Goal: Use online tool/utility: Utilize a website feature to perform a specific function

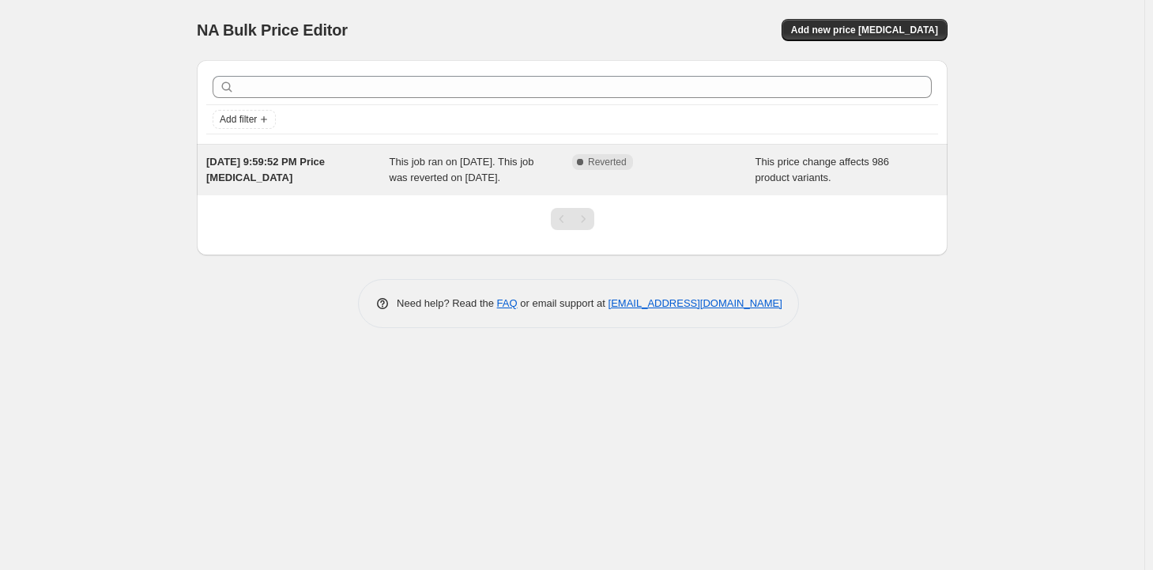
click at [510, 169] on div "This job ran on [DATE]. This job was reverted on [DATE]." at bounding box center [481, 170] width 183 height 32
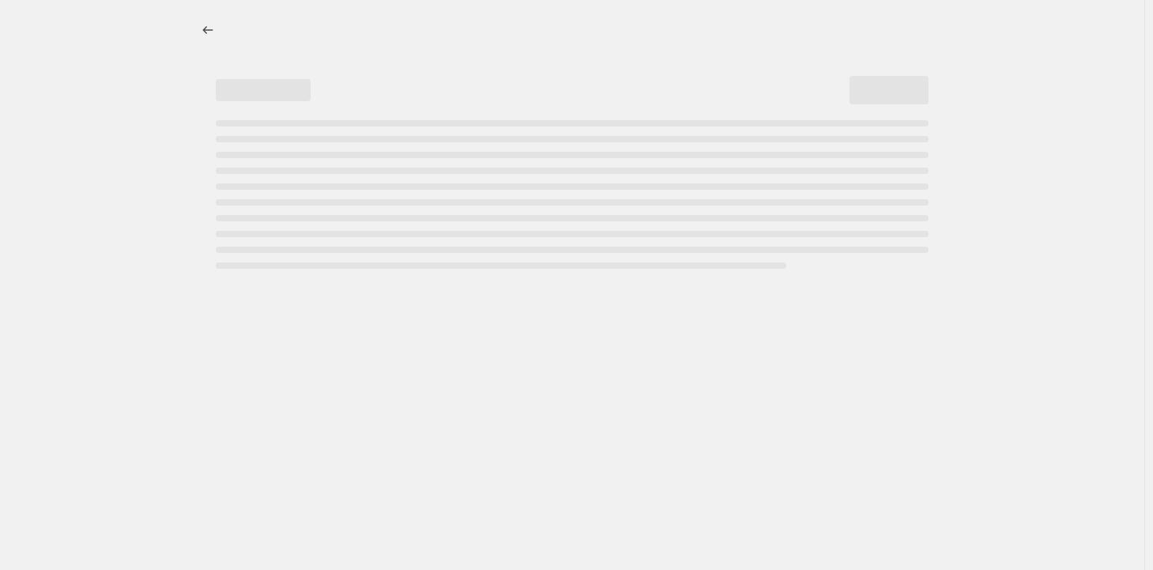
select select "margin"
select select "remove"
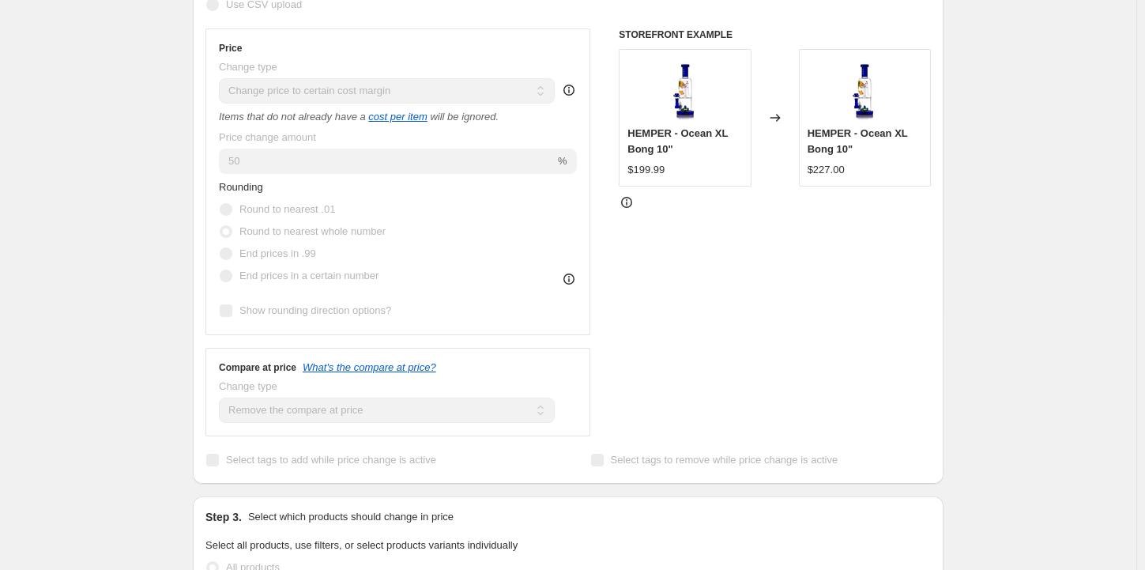
scroll to position [237, 0]
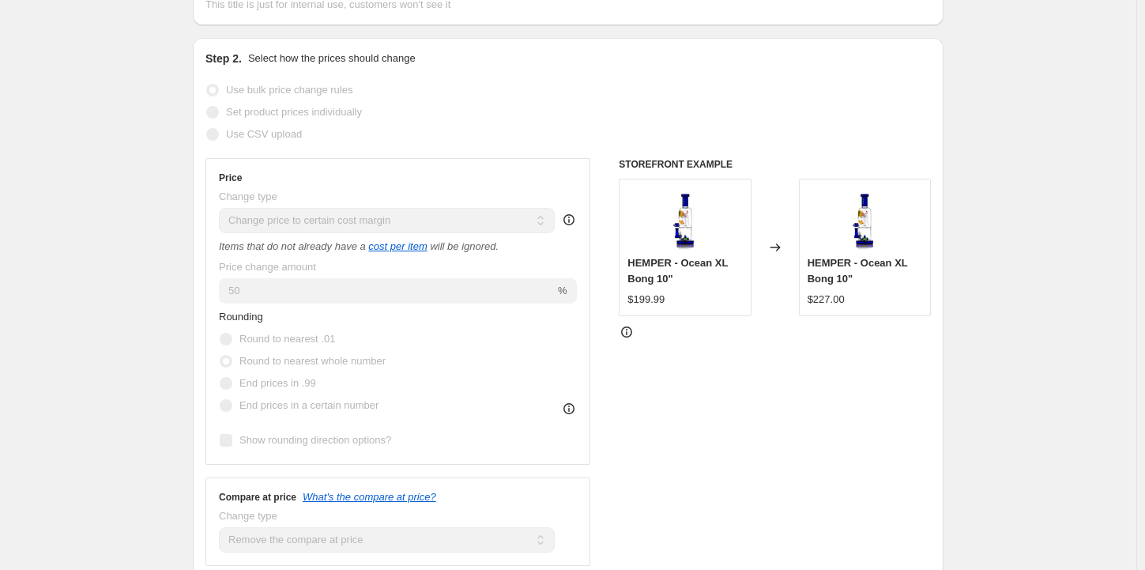
click at [574, 218] on icon at bounding box center [568, 219] width 11 height 11
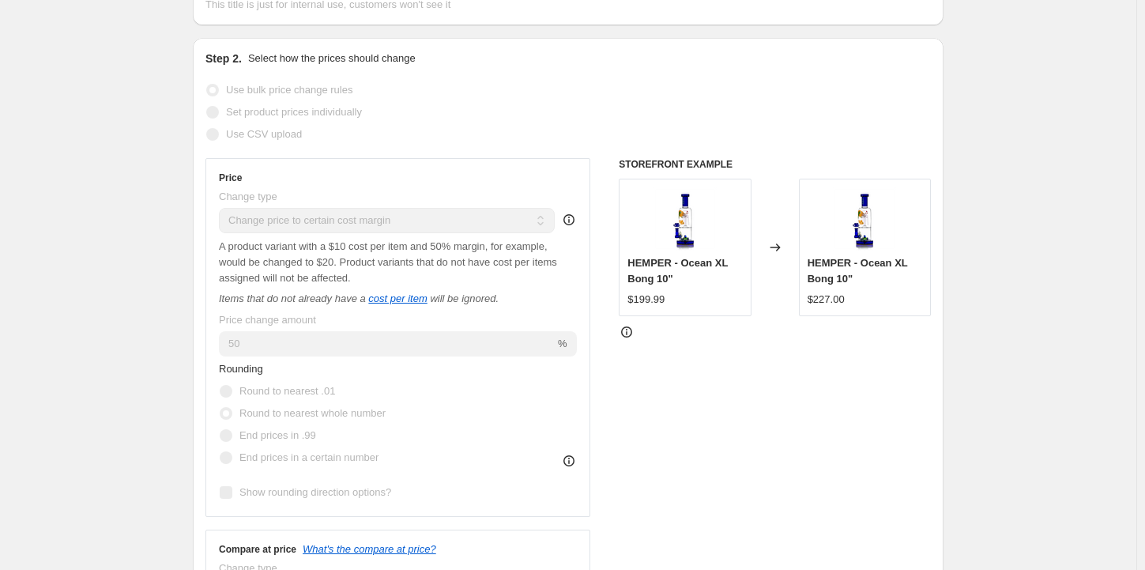
click at [577, 220] on icon at bounding box center [569, 220] width 16 height 16
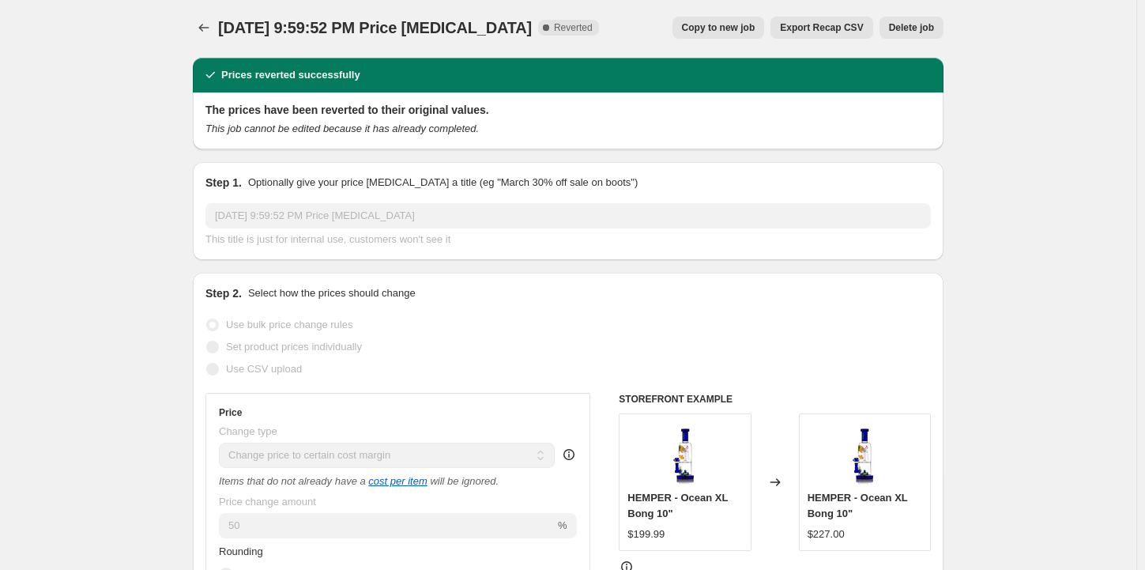
scroll to position [0, 0]
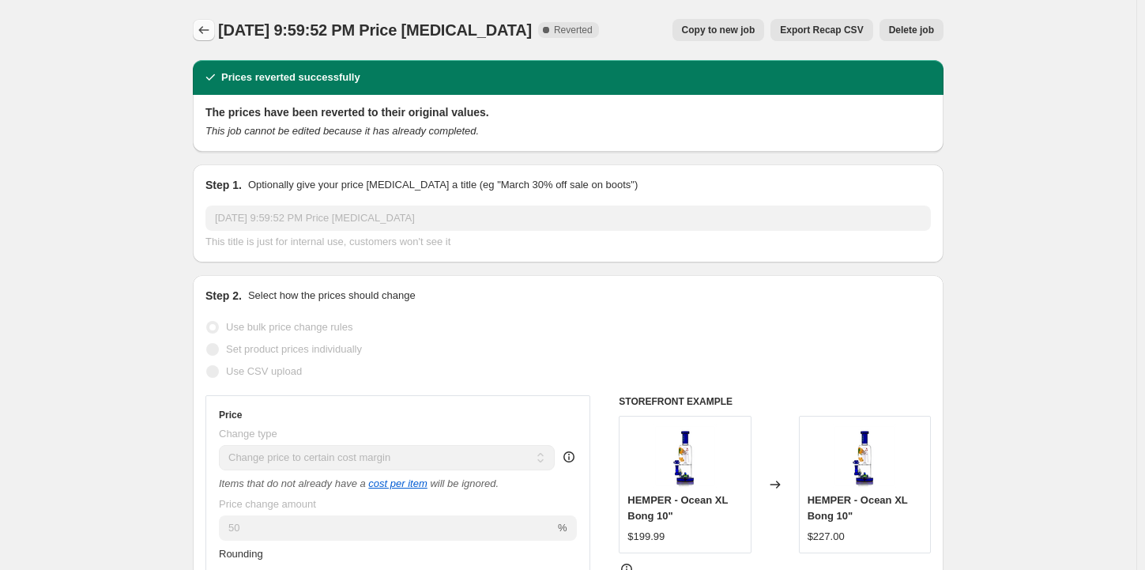
click at [202, 33] on icon "Price change jobs" at bounding box center [204, 30] width 16 height 16
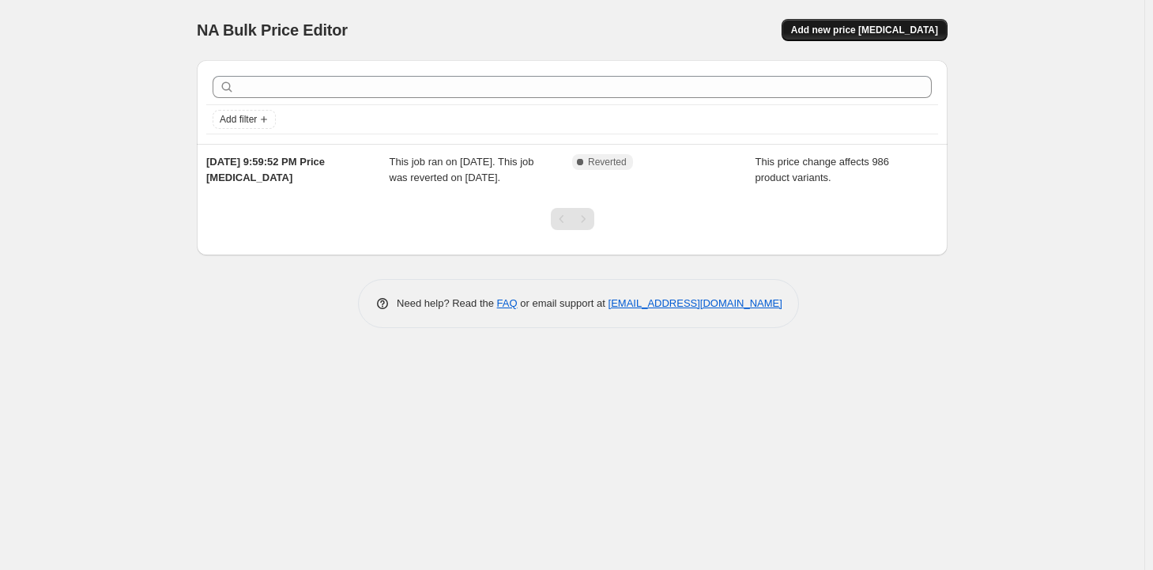
click at [864, 31] on span "Add new price [MEDICAL_DATA]" at bounding box center [864, 30] width 147 height 13
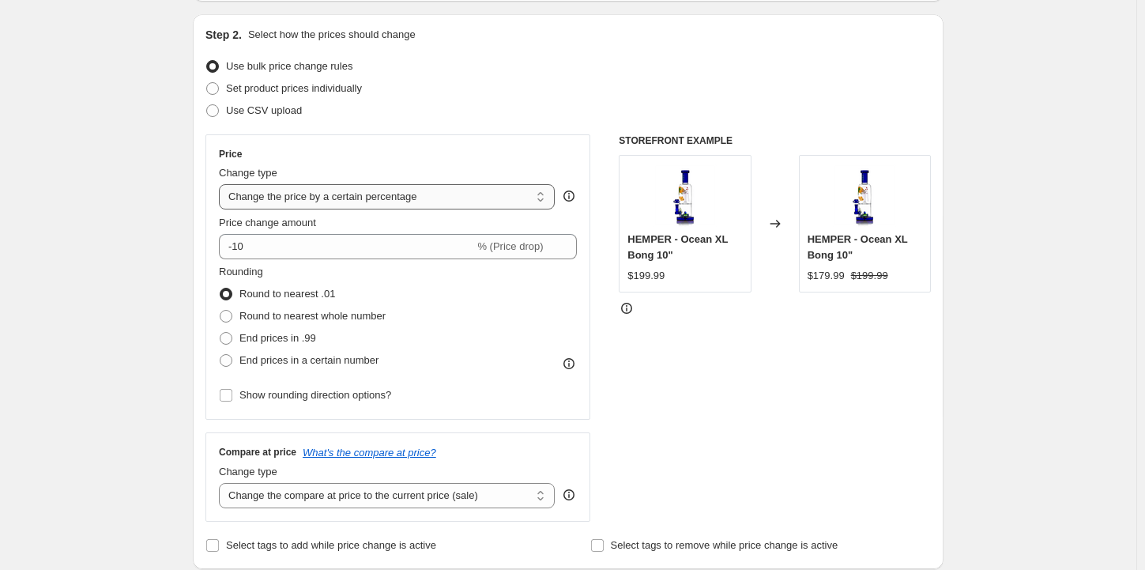
scroll to position [158, 0]
click at [456, 198] on select "Change the price to a certain amount Change the price by a certain amount Chang…" at bounding box center [387, 195] width 336 height 25
select select "margin"
type input "50"
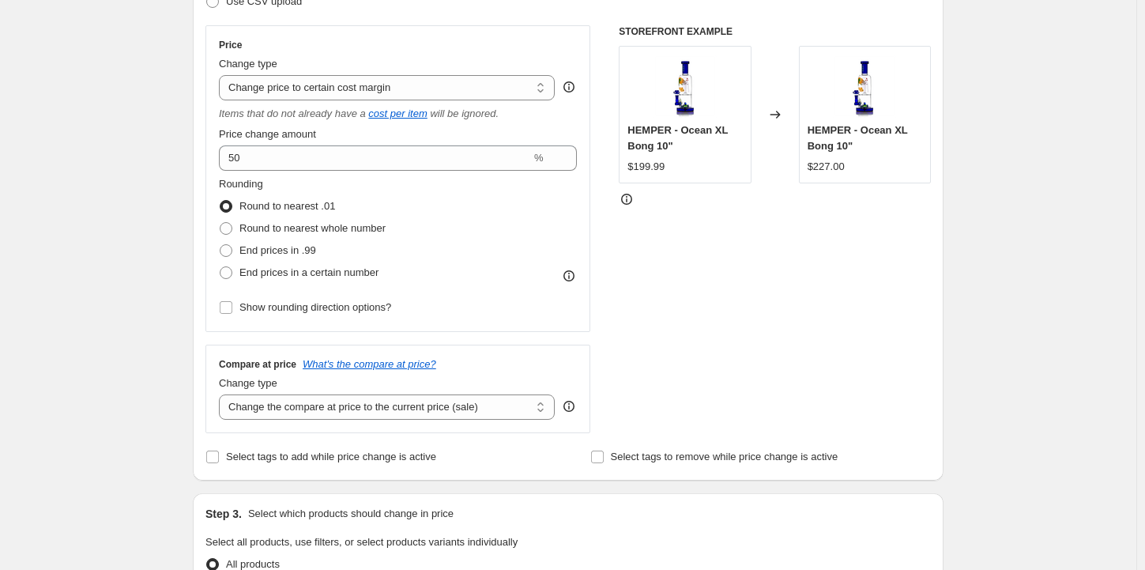
scroll to position [316, 0]
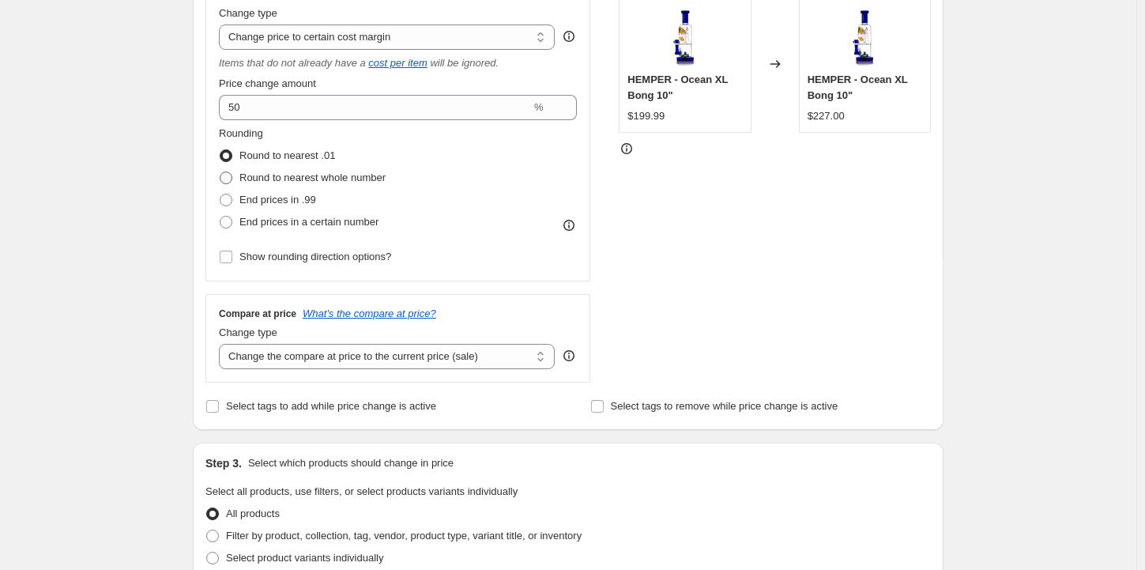
click at [232, 179] on span at bounding box center [226, 177] width 13 height 13
click at [220, 172] on input "Round to nearest whole number" at bounding box center [220, 171] width 1 height 1
radio input "true"
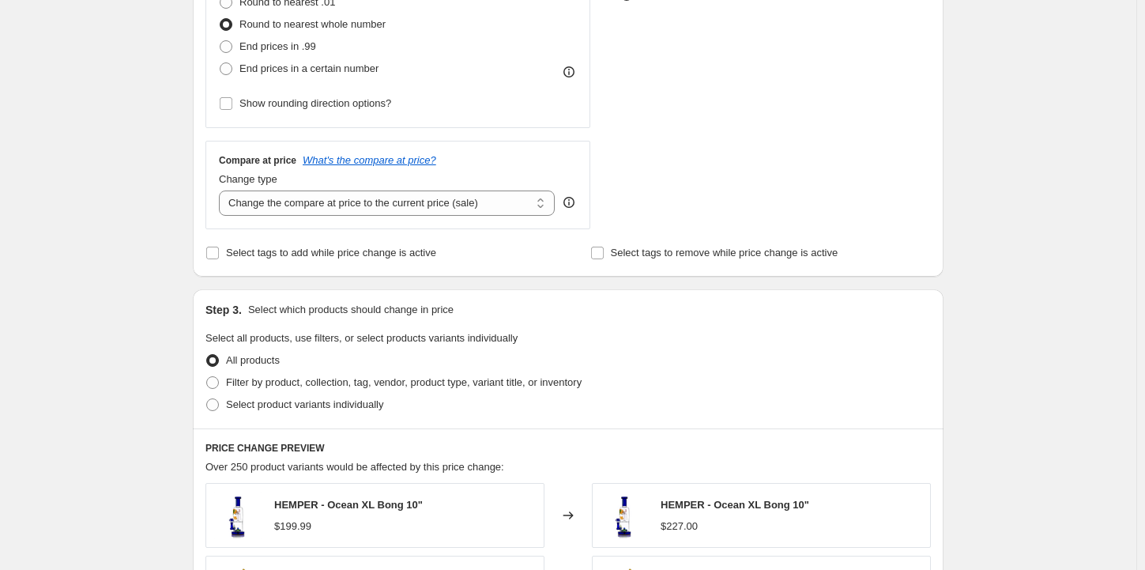
scroll to position [474, 0]
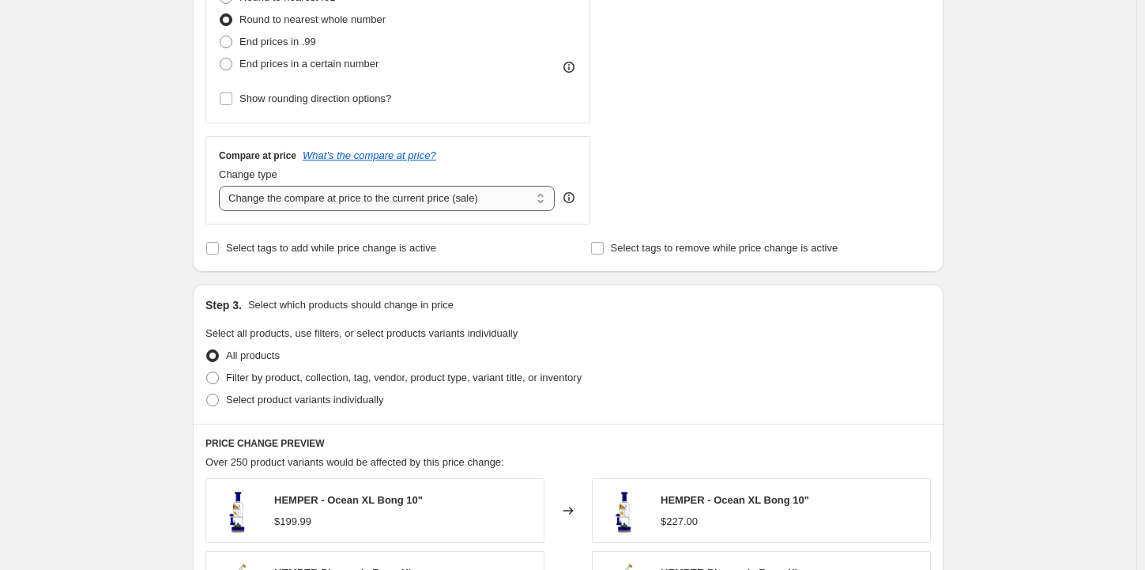
click at [414, 193] on select "Change the compare at price to the current price (sale) Change the compare at p…" at bounding box center [387, 198] width 336 height 25
click at [223, 186] on select "Change the compare at price to the current price (sale) Change the compare at p…" at bounding box center [387, 198] width 336 height 25
click at [412, 204] on select "Change the compare at price to the current price (sale) Change the compare at p…" at bounding box center [387, 198] width 336 height 25
click at [411, 204] on select "Change the compare at price to the current price (sale) Change the compare at p…" at bounding box center [387, 198] width 336 height 25
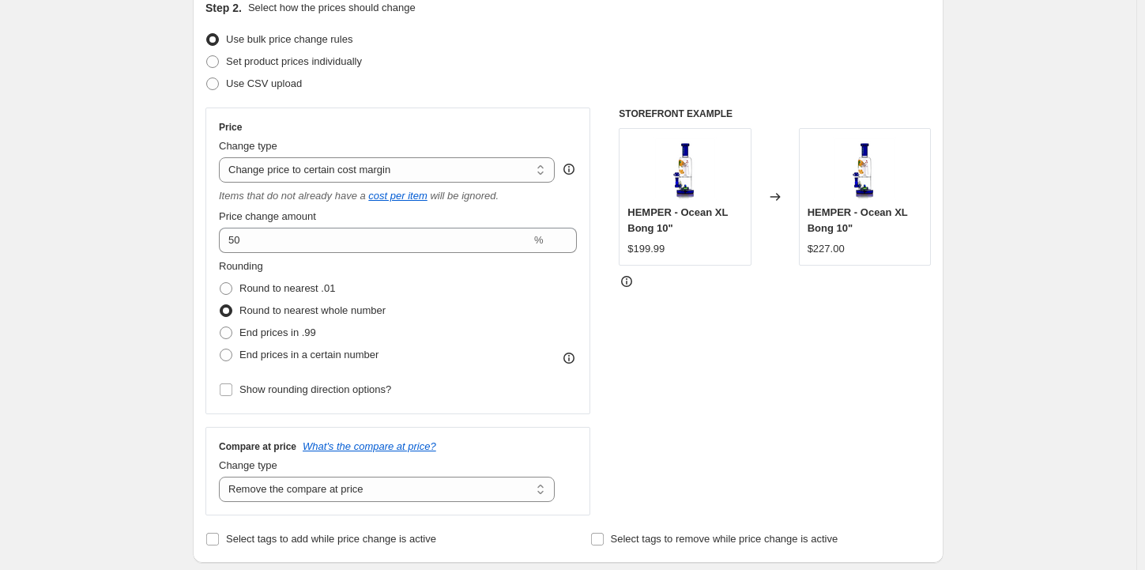
scroll to position [237, 0]
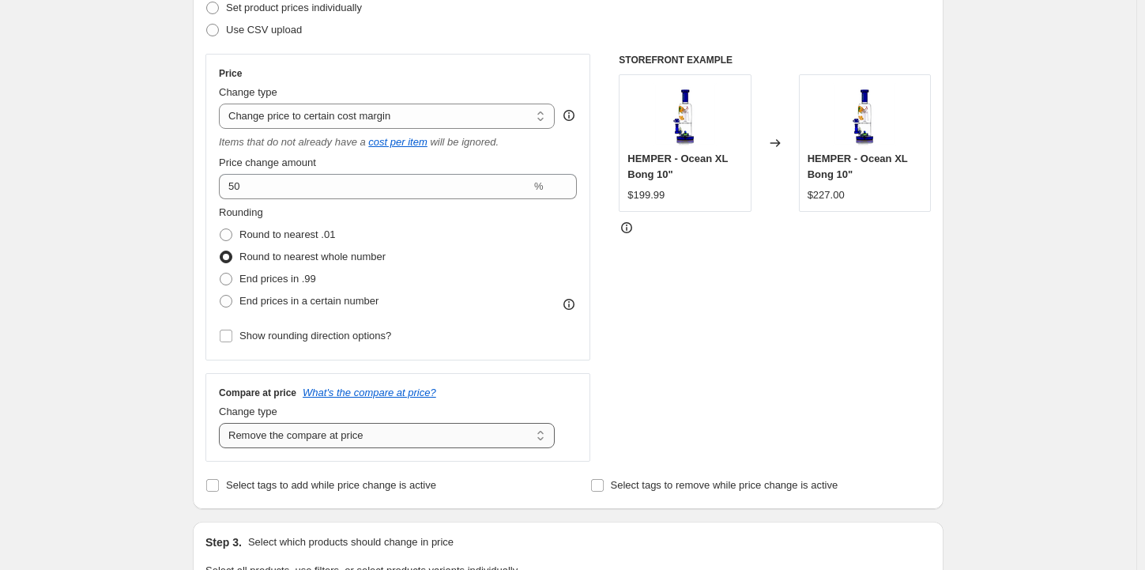
click at [409, 430] on select "Change the compare at price to the current price (sale) Change the compare at p…" at bounding box center [387, 435] width 336 height 25
click at [223, 423] on select "Change the compare at price to the current price (sale) Change the compare at p…" at bounding box center [387, 435] width 336 height 25
click at [371, 429] on select "Change the compare at price to the current price (sale) Change the compare at p…" at bounding box center [387, 435] width 336 height 25
select select "remove"
click at [223, 423] on select "Change the compare at price to the current price (sale) Change the compare at p…" at bounding box center [387, 435] width 336 height 25
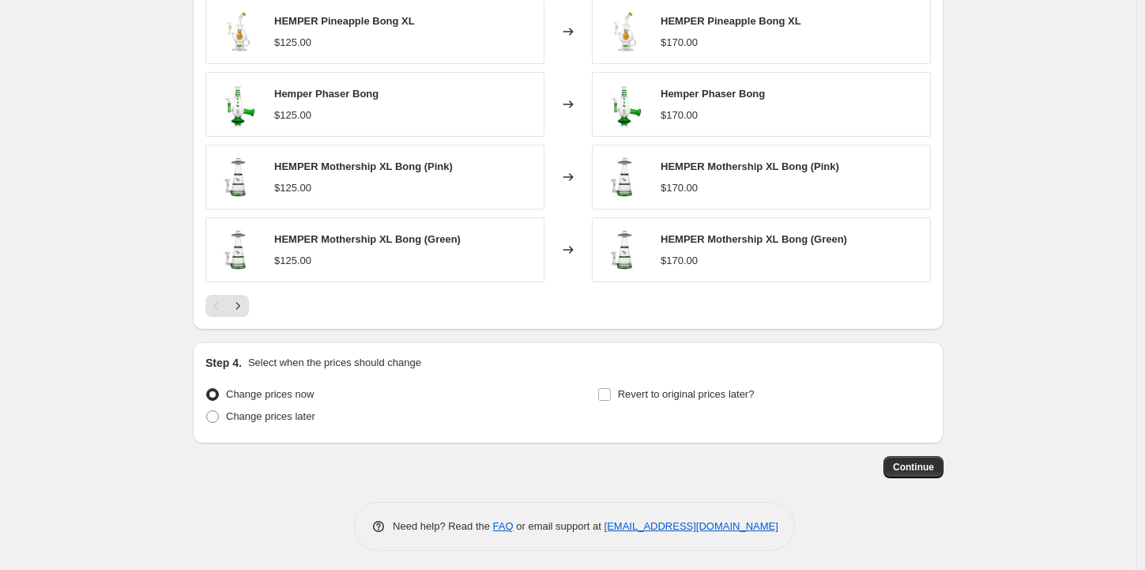
scroll to position [1027, 0]
click at [912, 460] on span "Continue" at bounding box center [913, 465] width 41 height 13
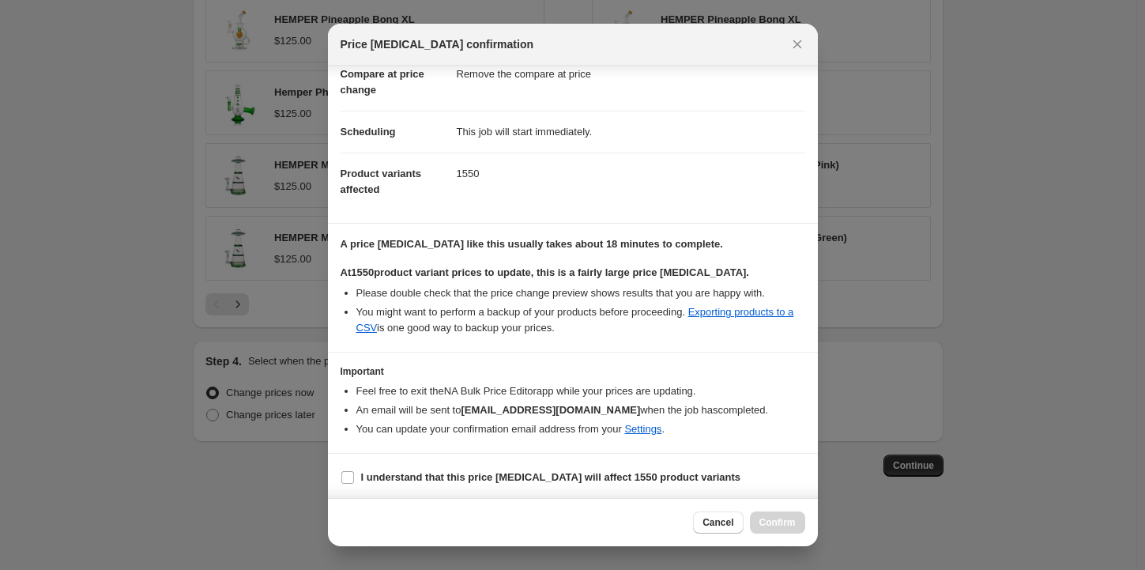
scroll to position [82, 0]
click at [343, 473] on input "I understand that this price [MEDICAL_DATA] will affect 1550 product variants" at bounding box center [347, 477] width 13 height 13
checkbox input "true"
click at [778, 515] on button "Confirm" at bounding box center [777, 522] width 55 height 22
